Goal: Navigation & Orientation: Find specific page/section

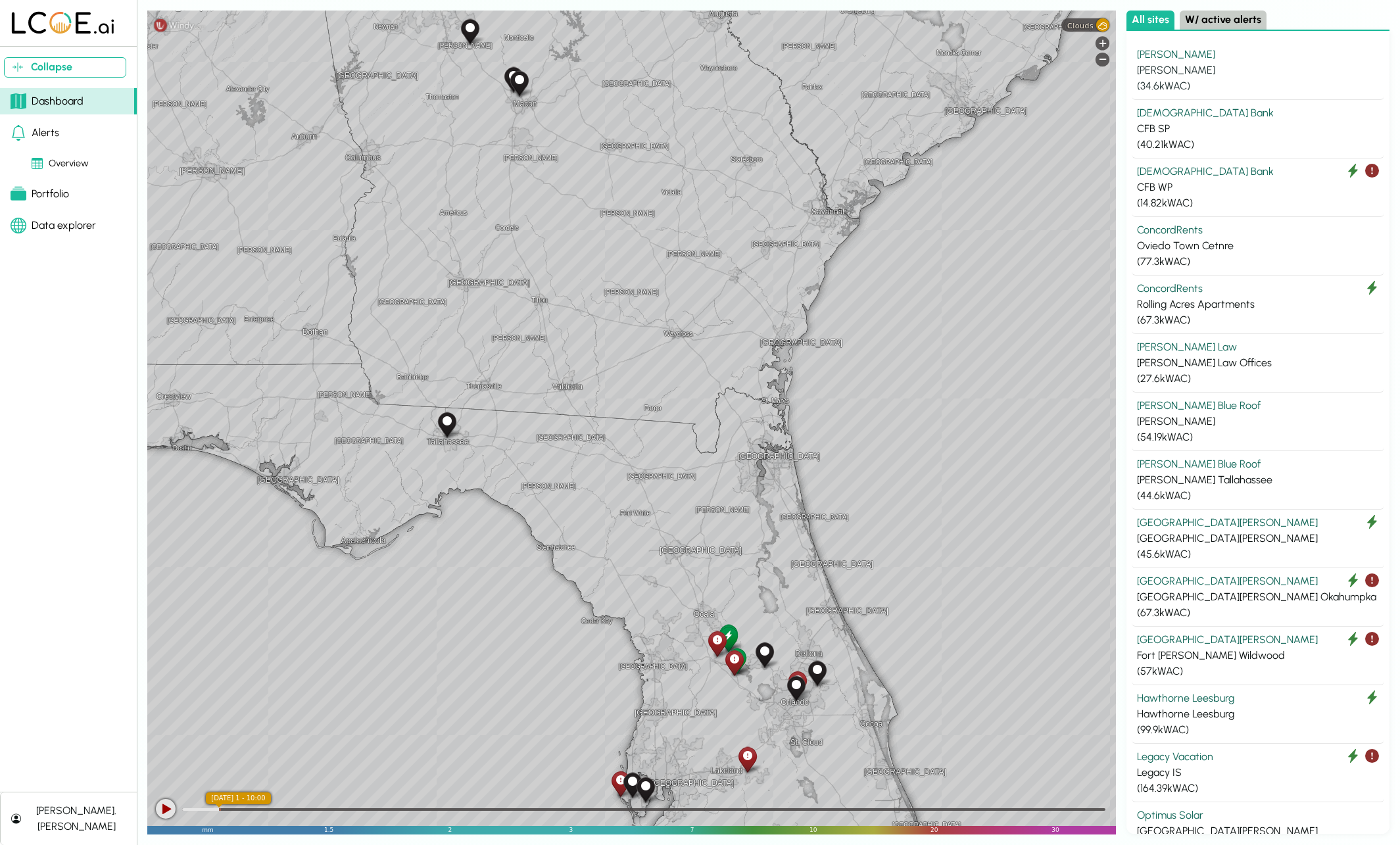
click at [1181, 72] on div "[PERSON_NAME]" at bounding box center [1257, 70] width 242 height 15
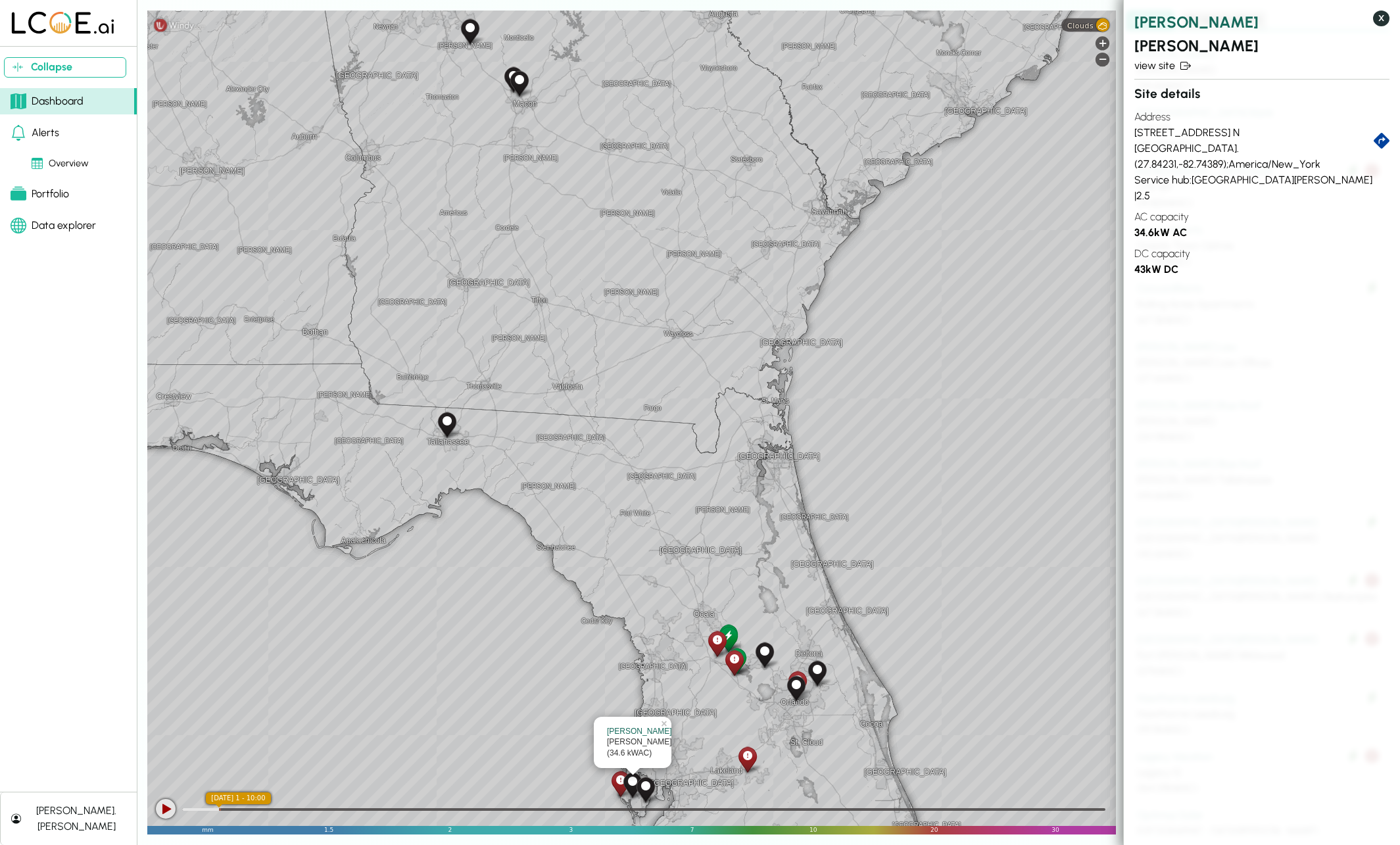
click at [1376, 20] on button "X" at bounding box center [1381, 18] width 16 height 15
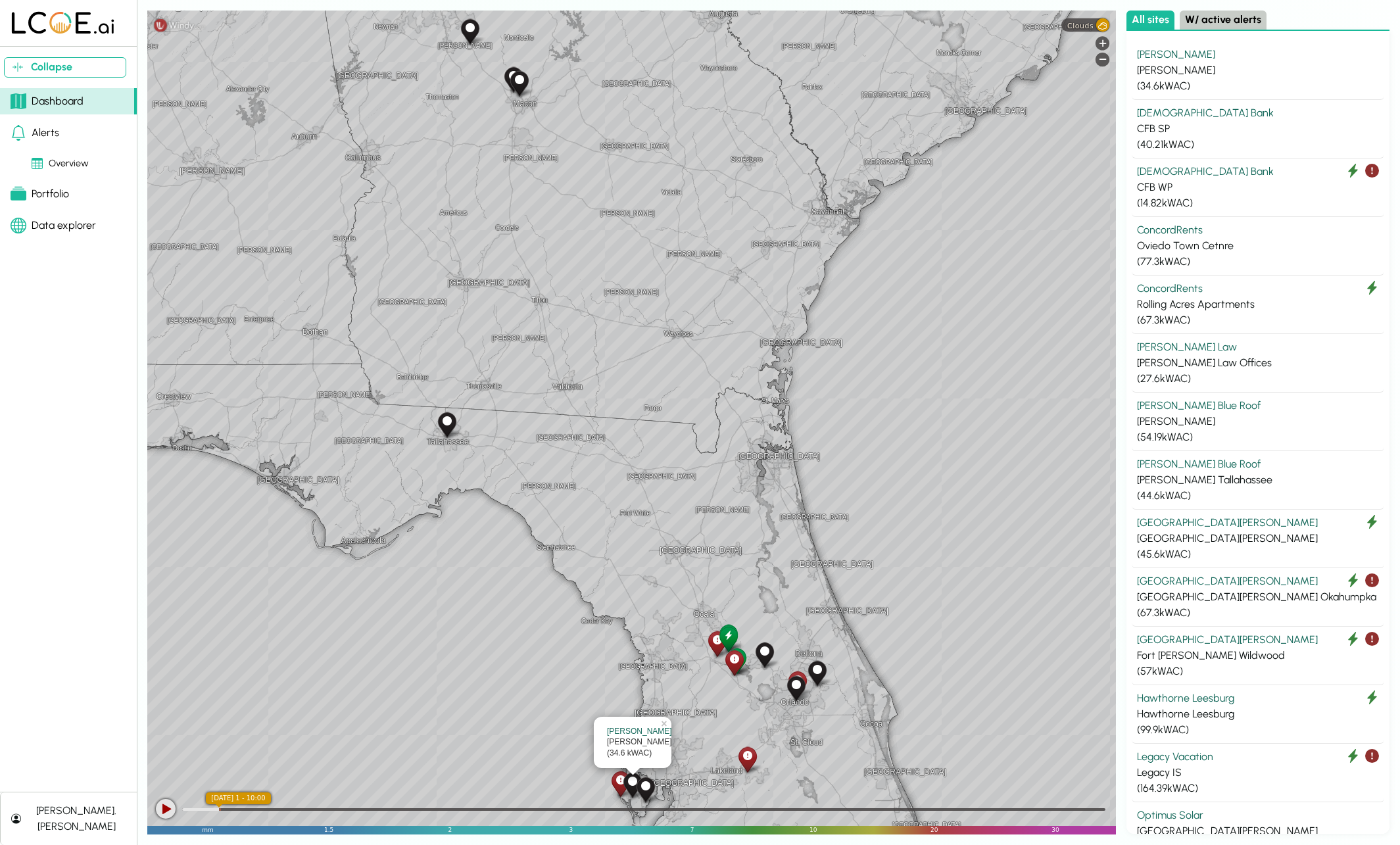
click at [733, 639] on div at bounding box center [728, 638] width 23 height 29
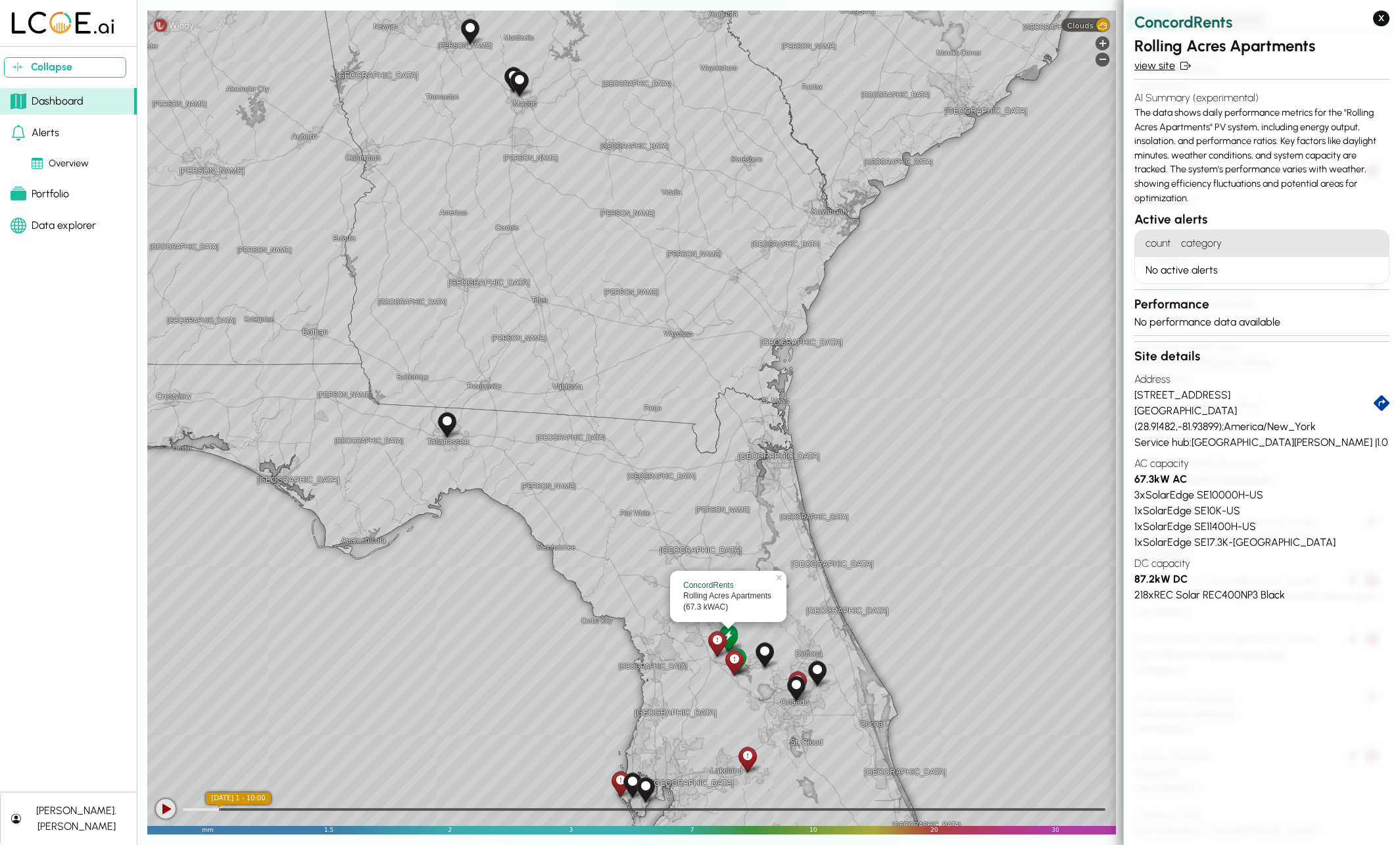
click at [1153, 63] on link "view site" at bounding box center [1262, 65] width 255 height 15
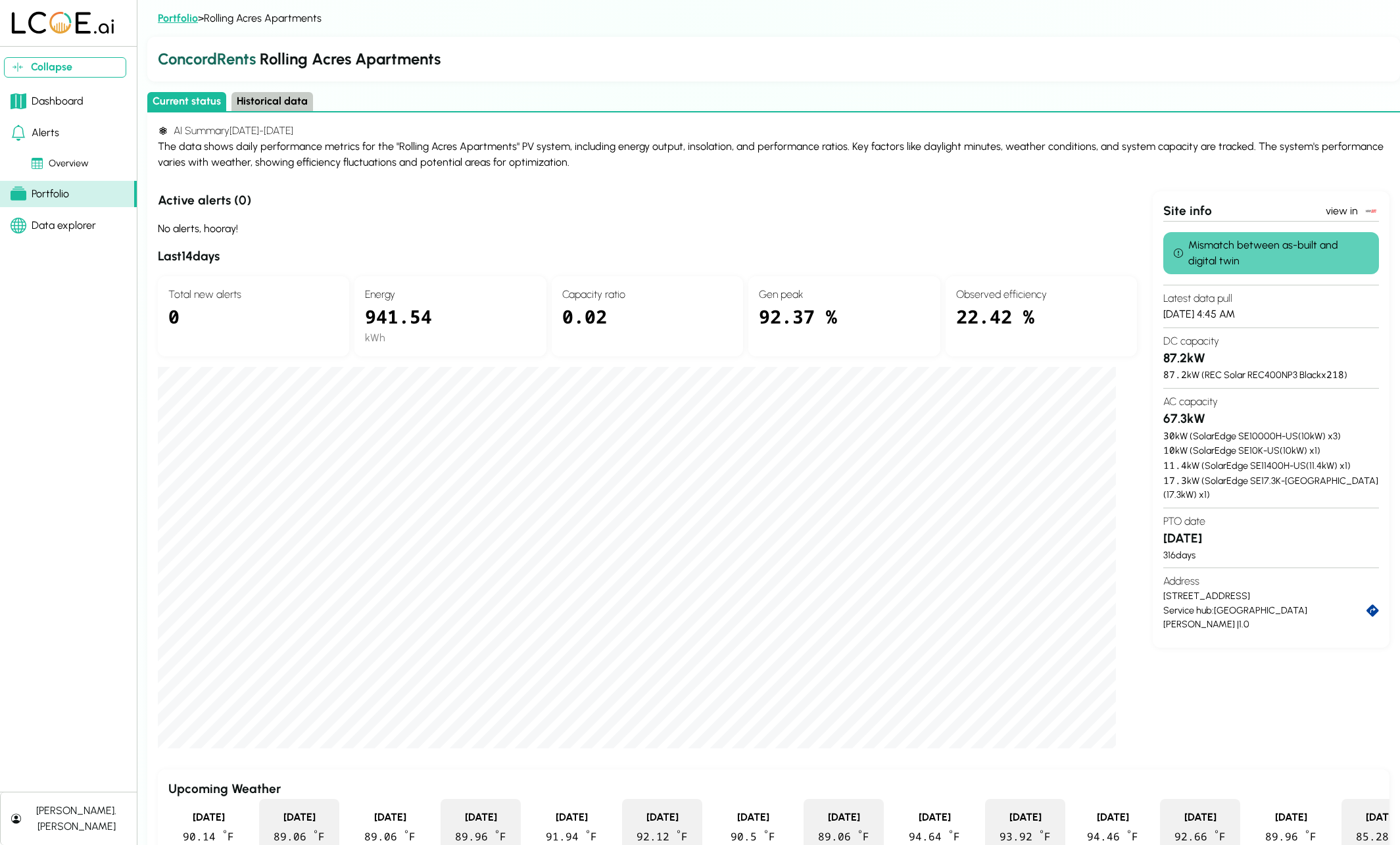
click at [172, 15] on link "Portfolio" at bounding box center [178, 18] width 40 height 12
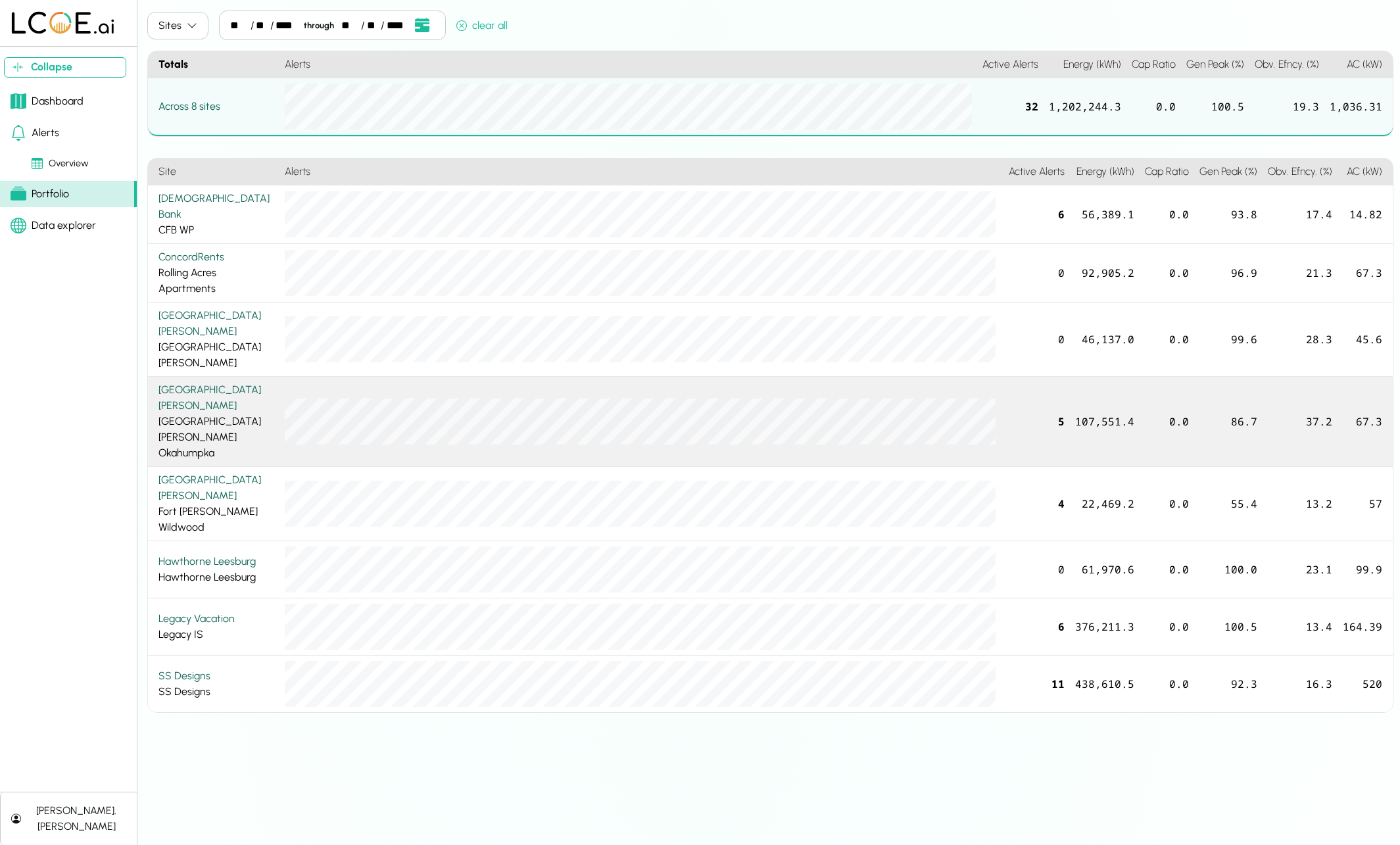
click at [222, 395] on div "[GEOGRAPHIC_DATA][PERSON_NAME][PERSON_NAME]" at bounding box center [217, 421] width 116 height 79
